Goal: Information Seeking & Learning: Learn about a topic

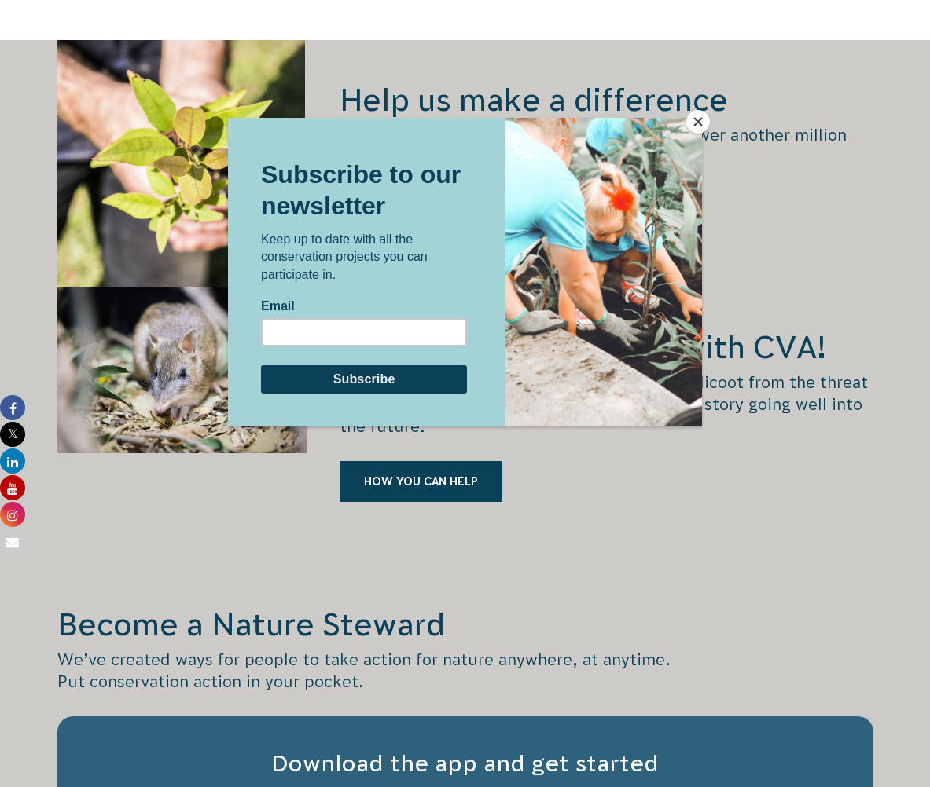
scroll to position [2122, 0]
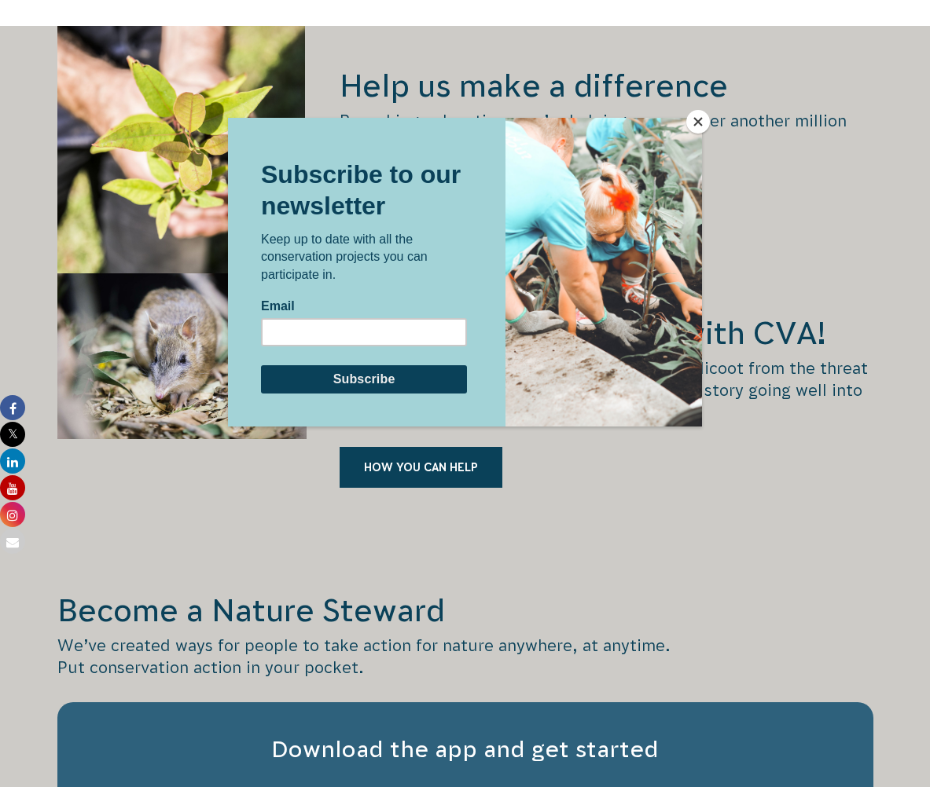
click at [704, 127] on button "Close" at bounding box center [698, 122] width 24 height 24
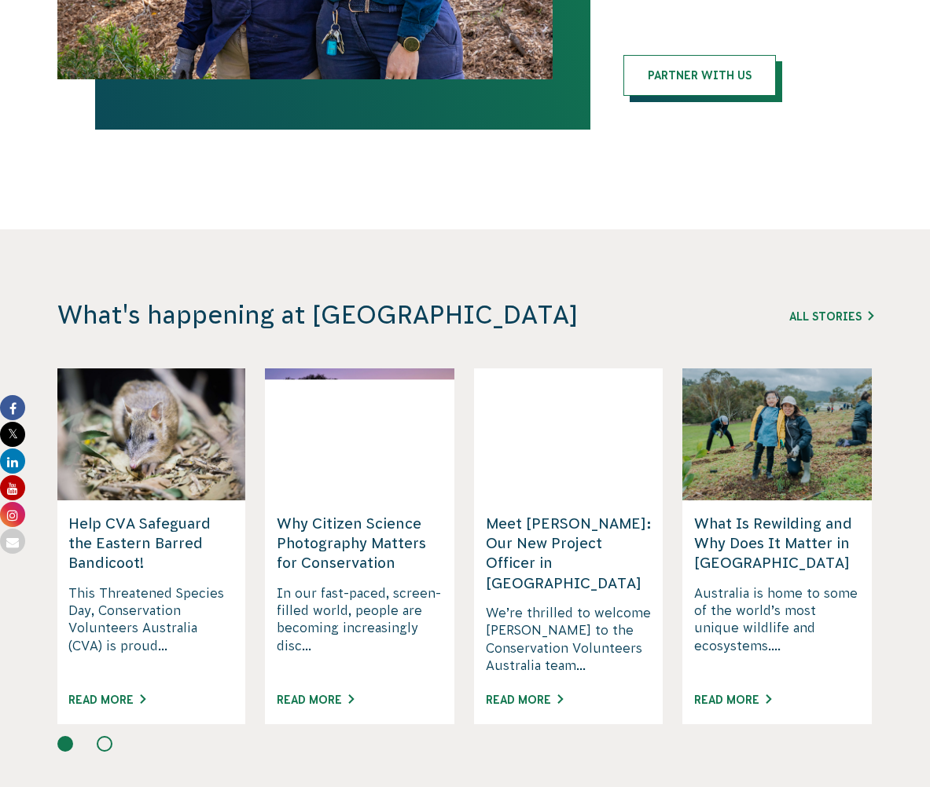
scroll to position [3772, 0]
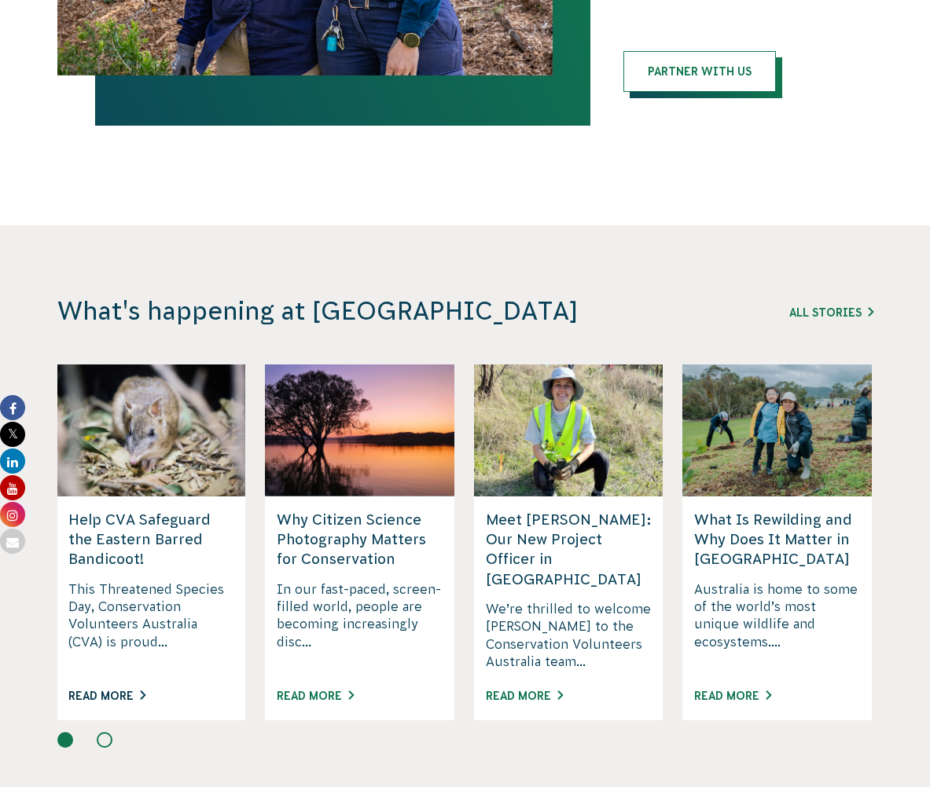
click at [111, 690] on link "Read More" at bounding box center [106, 696] width 77 height 13
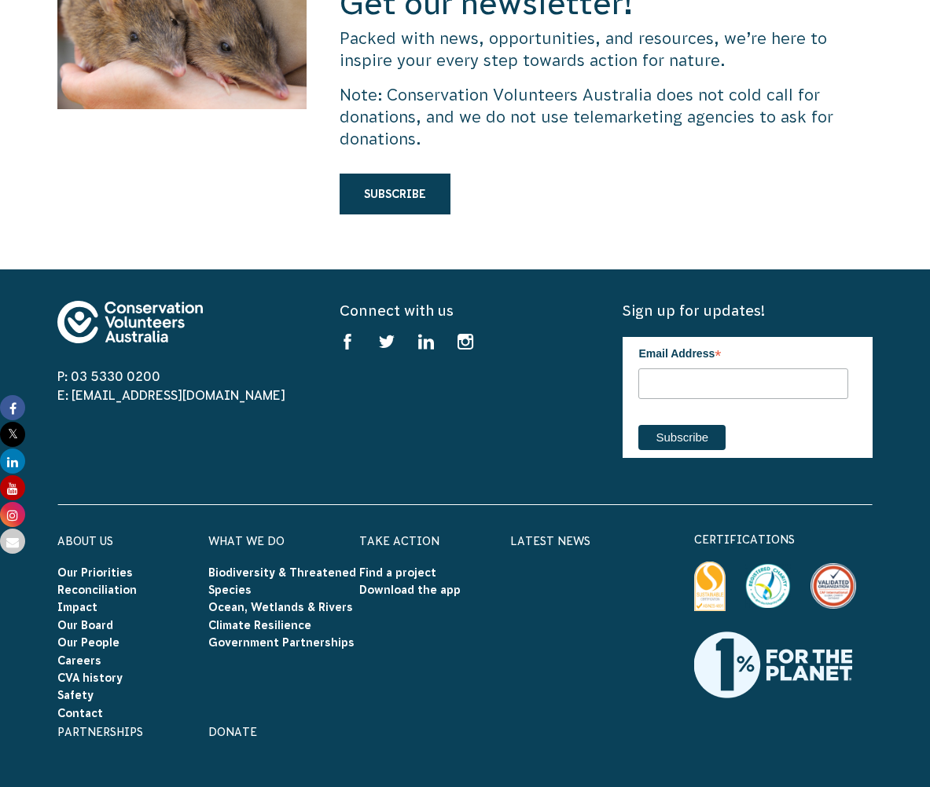
scroll to position [4918, 0]
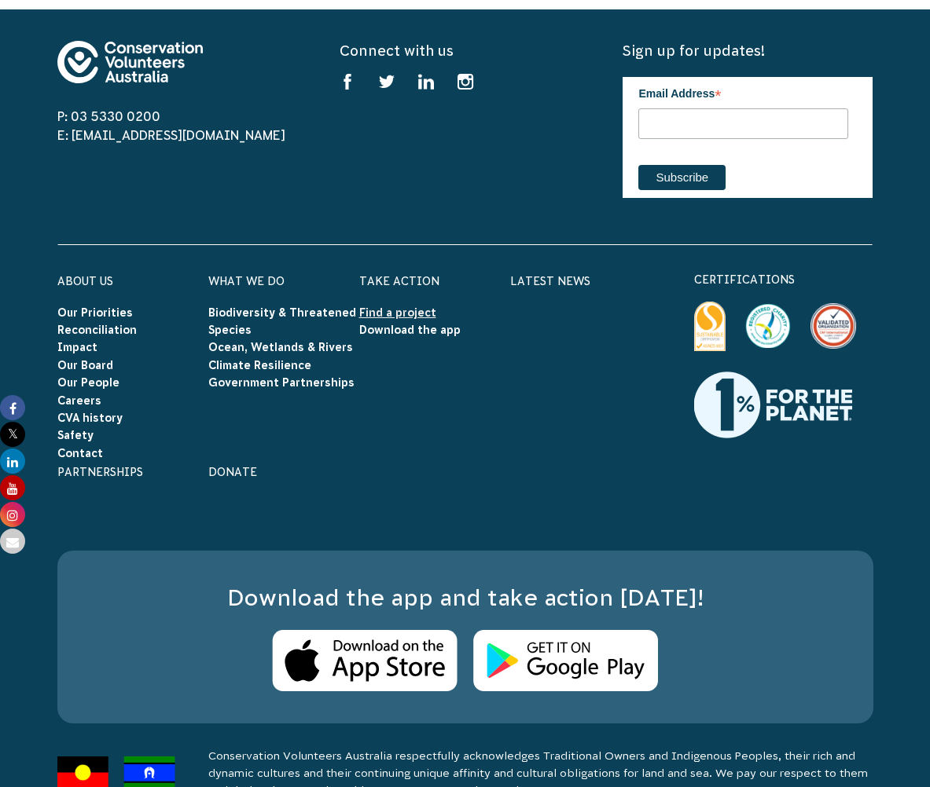
click at [412, 306] on link "Find a project" at bounding box center [397, 312] width 77 height 13
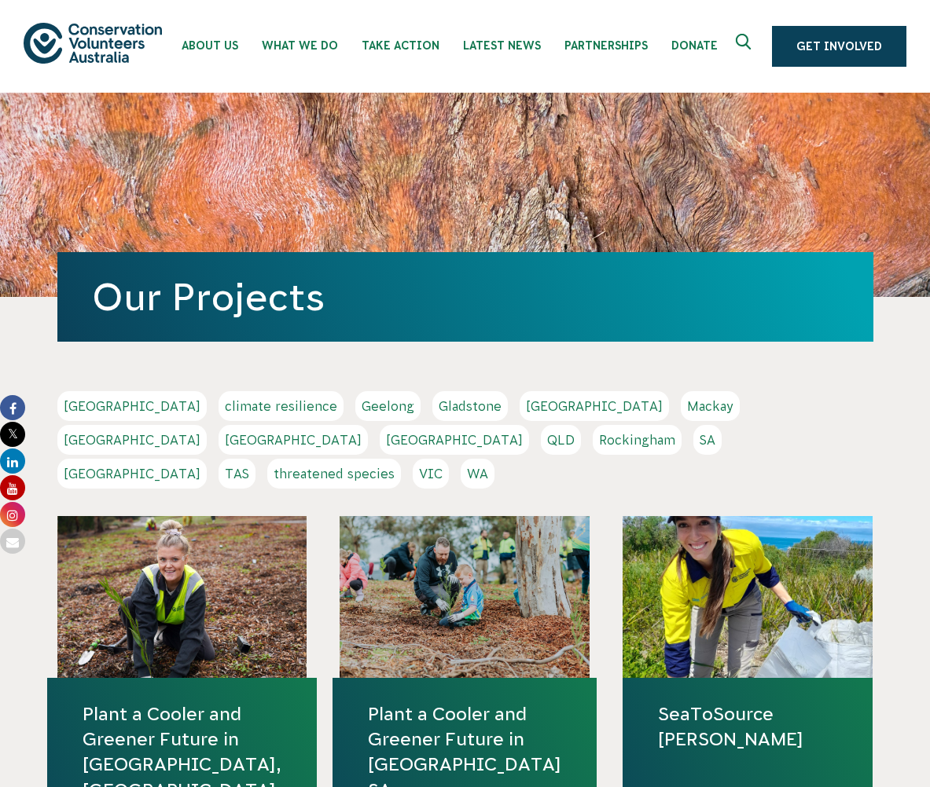
click at [255, 459] on link "TAS" at bounding box center [236, 474] width 37 height 30
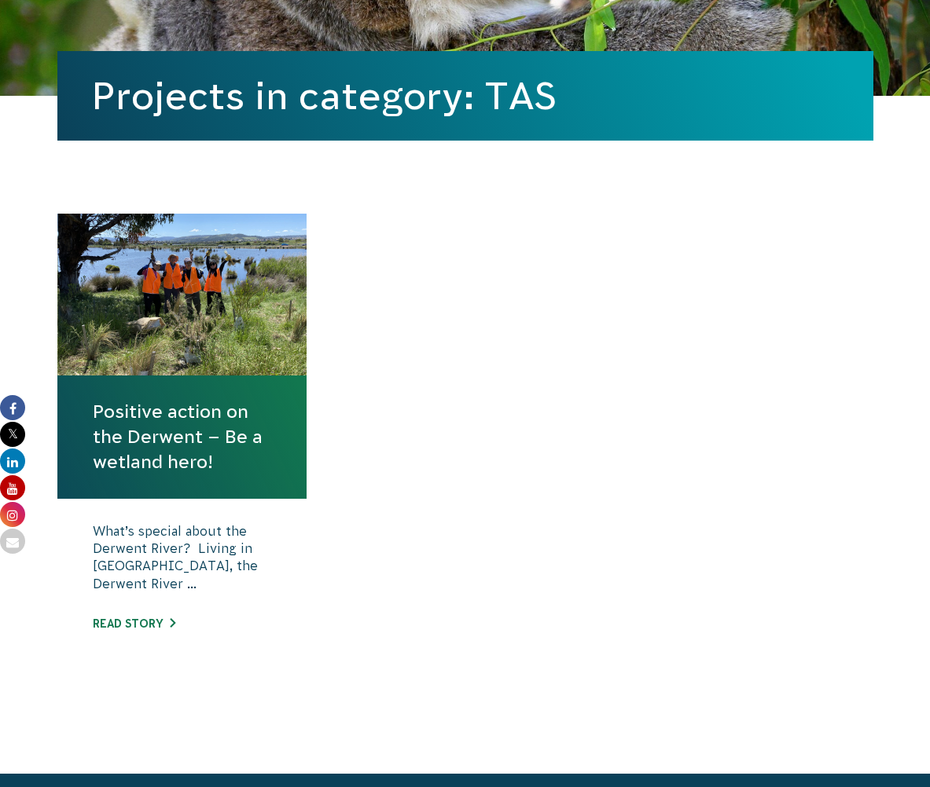
scroll to position [471, 0]
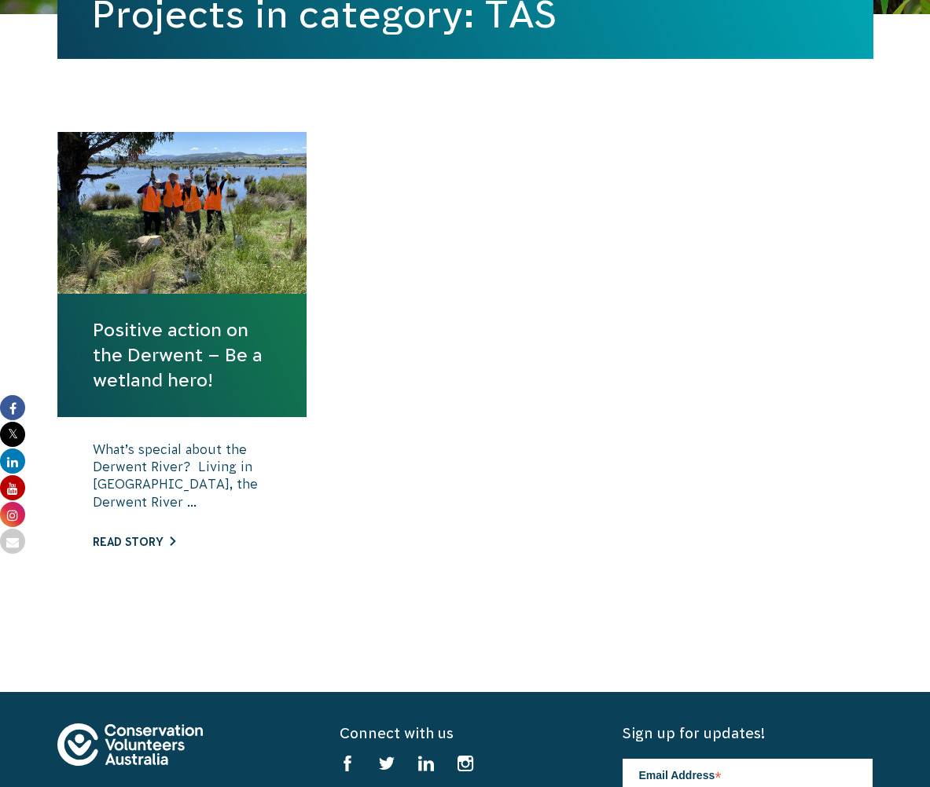
click at [143, 541] on link "Read story" at bounding box center [134, 542] width 83 height 13
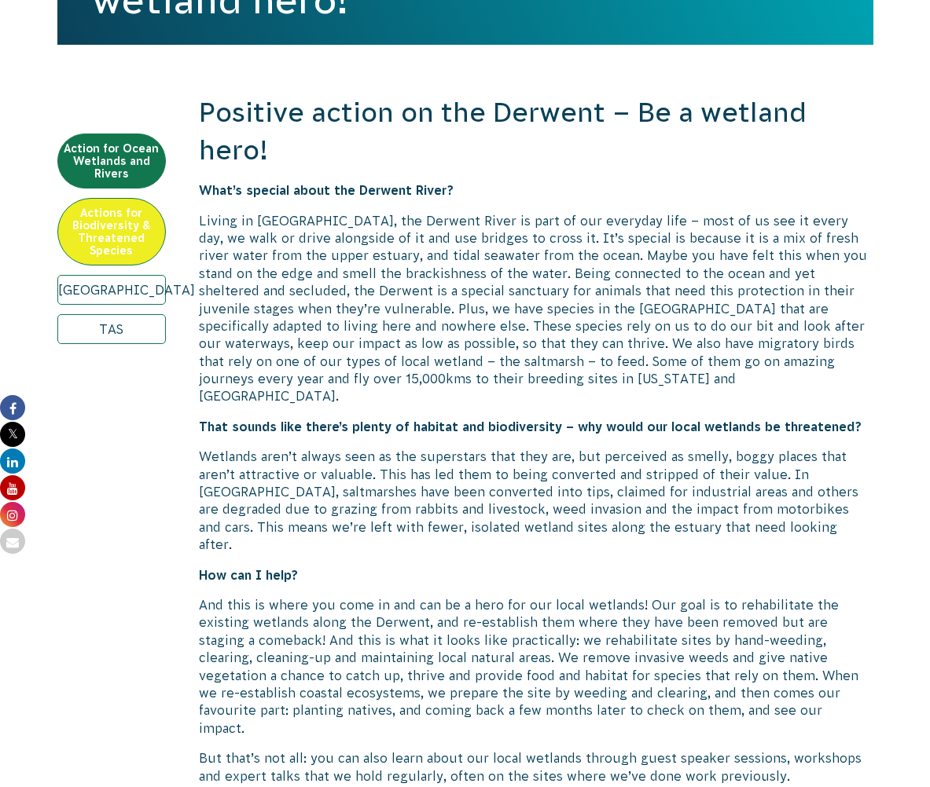
scroll to position [550, 0]
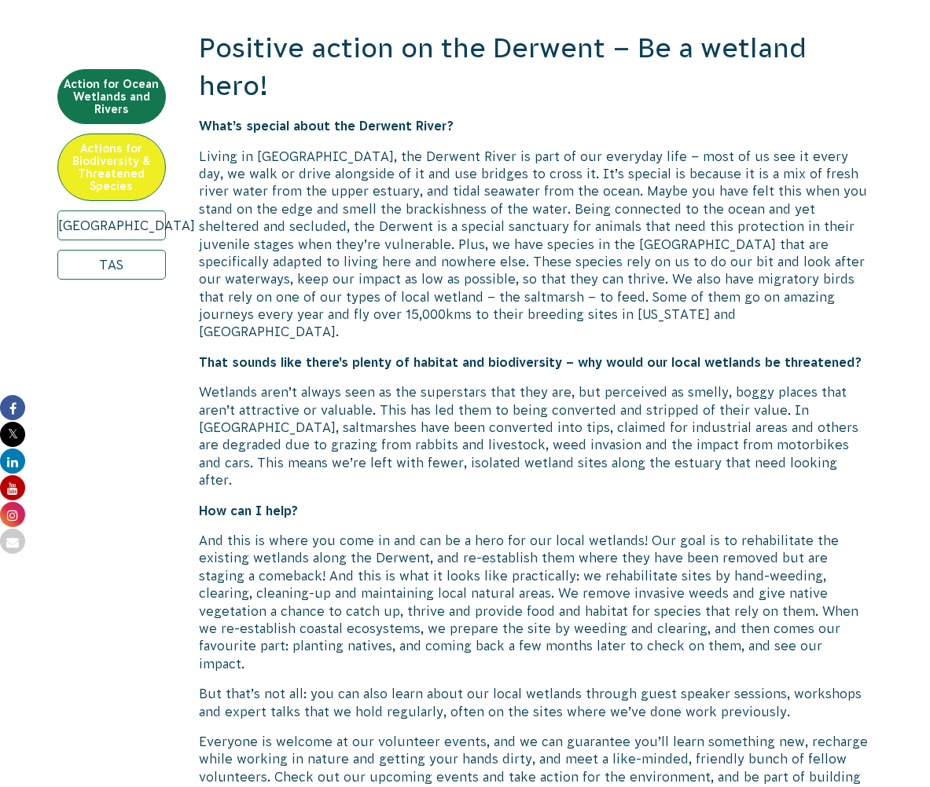
click at [119, 225] on link "Hobart" at bounding box center [111, 226] width 108 height 30
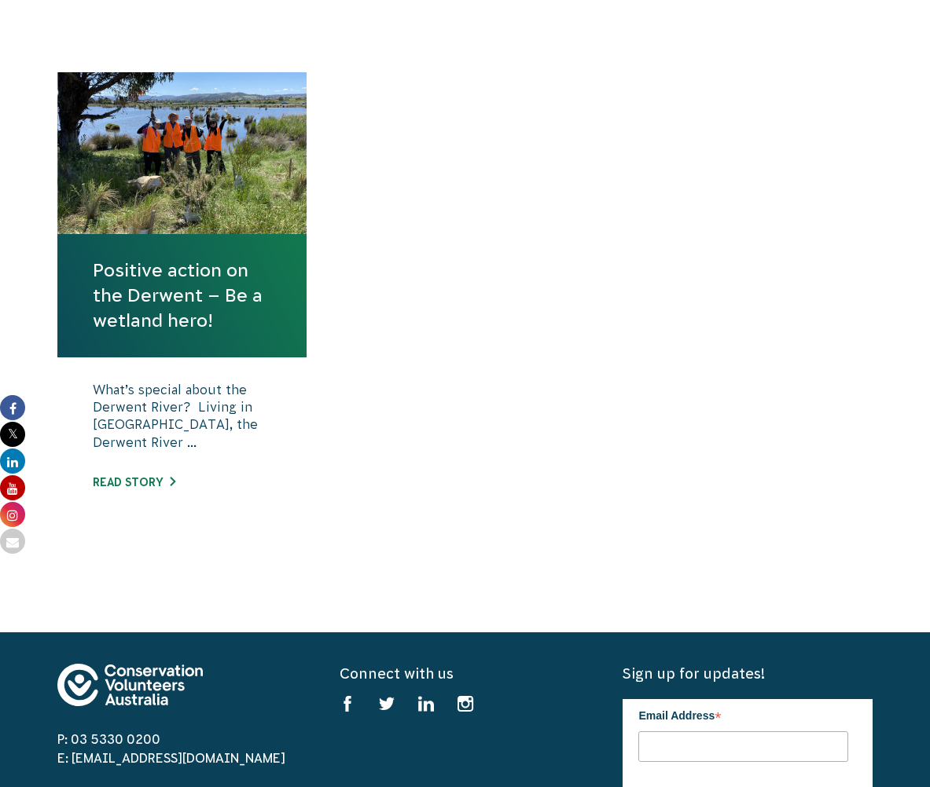
scroll to position [550, 0]
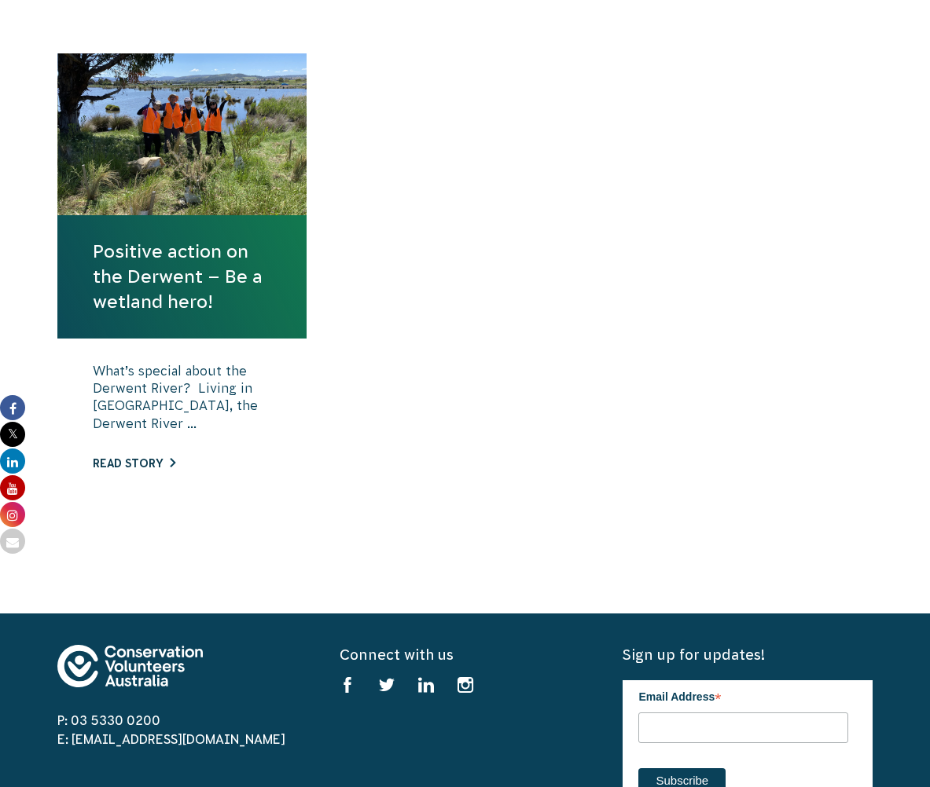
click at [114, 465] on link "Read story" at bounding box center [134, 463] width 83 height 13
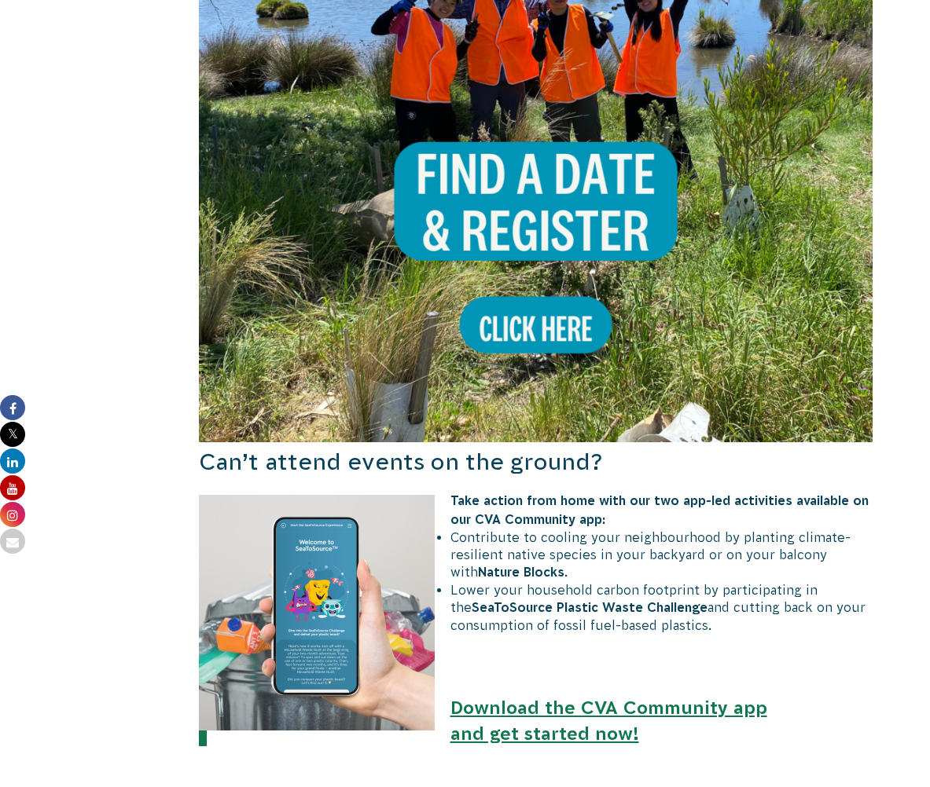
scroll to position [1650, 0]
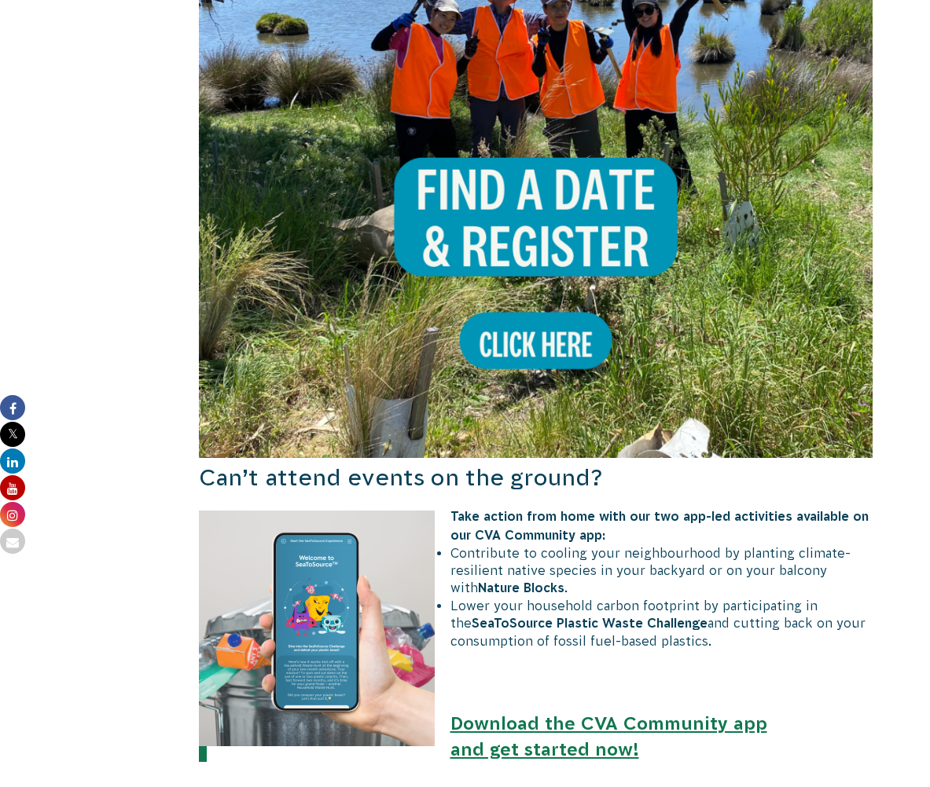
click at [536, 185] on img at bounding box center [536, 121] width 674 height 674
